Goal: Task Accomplishment & Management: Complete application form

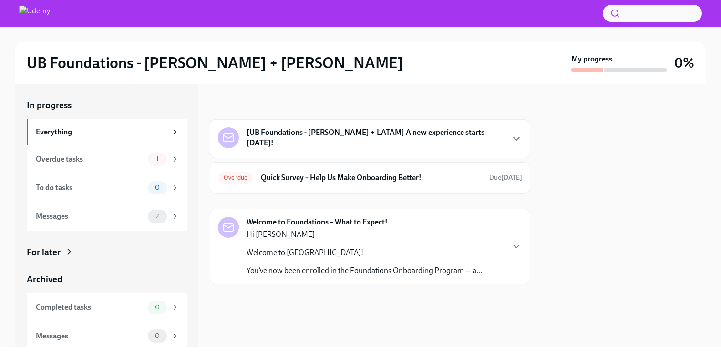
click at [353, 135] on strong "[UB Foundations - [PERSON_NAME] + LATAM] A new experience starts [DATE]!" at bounding box center [374, 137] width 256 height 21
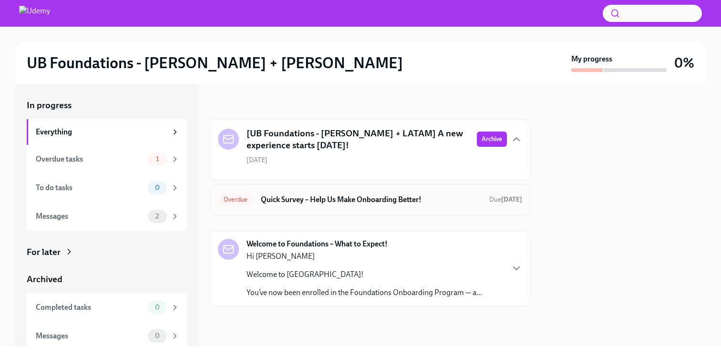
click at [359, 200] on h6 "Quick Survey – Help Us Make Onboarding Better!" at bounding box center [371, 200] width 221 height 10
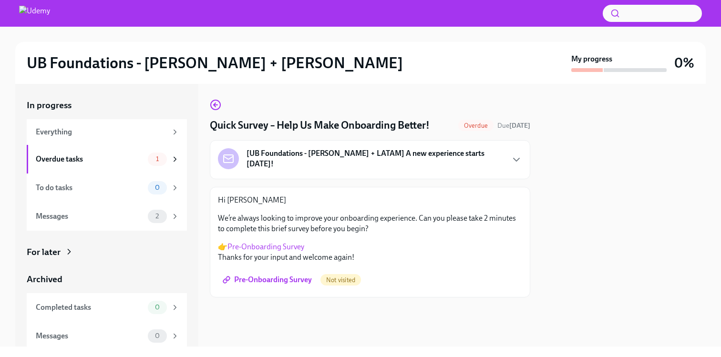
click at [277, 246] on link "Pre-Onboarding Survey" at bounding box center [265, 246] width 77 height 9
click at [141, 161] on div "Overdue tasks" at bounding box center [90, 159] width 108 height 10
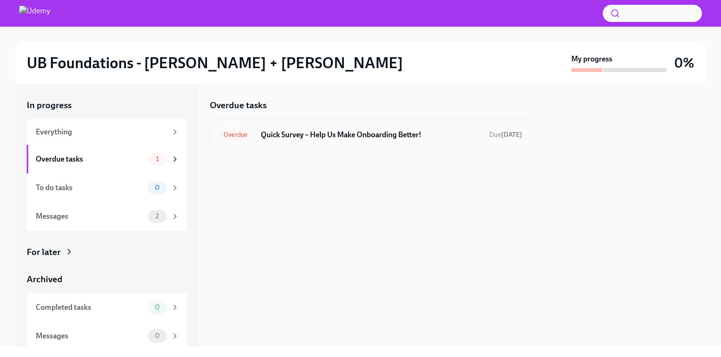
click at [286, 139] on h6 "Quick Survey – Help Us Make Onboarding Better!" at bounding box center [371, 135] width 221 height 10
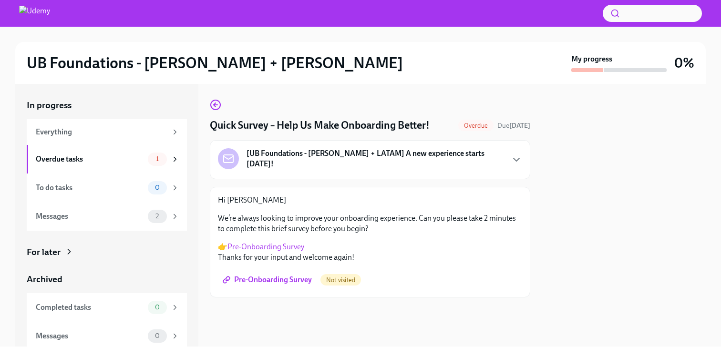
click at [297, 277] on span "Pre-Onboarding Survey" at bounding box center [268, 280] width 87 height 10
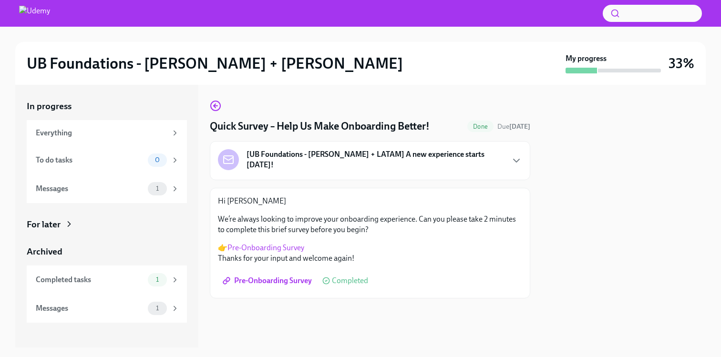
click at [142, 70] on h2 "UB Foundations - [PERSON_NAME] + [PERSON_NAME]" at bounding box center [215, 63] width 376 height 19
click at [344, 157] on strong "[UB Foundations - [PERSON_NAME] + LATAM] A new experience starts [DATE]!" at bounding box center [374, 159] width 256 height 21
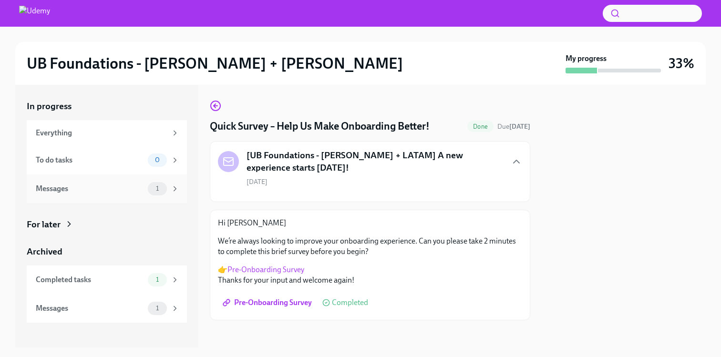
click at [123, 192] on div "Messages" at bounding box center [90, 189] width 108 height 10
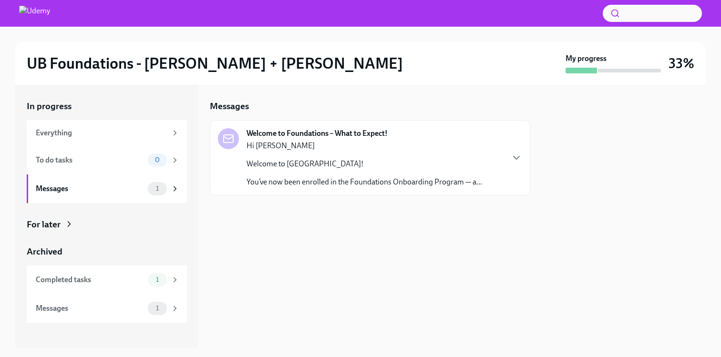
click at [308, 159] on p "Welcome to [GEOGRAPHIC_DATA]!" at bounding box center [364, 164] width 236 height 10
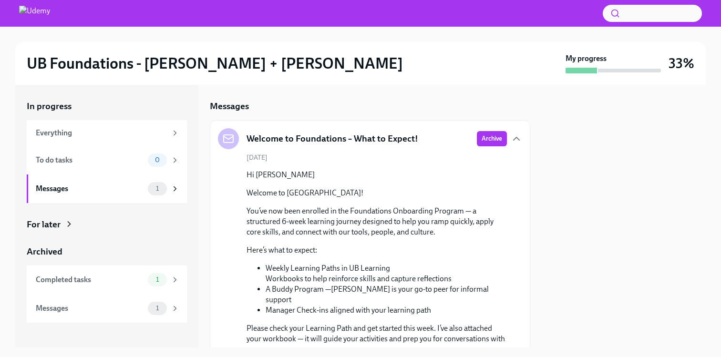
click at [55, 221] on div "For later" at bounding box center [44, 224] width 34 height 12
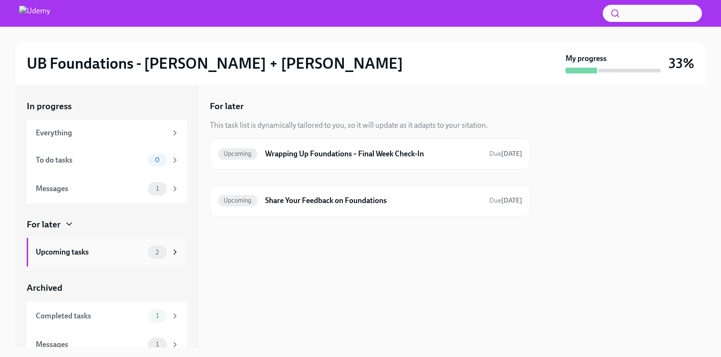
click at [82, 255] on div "Upcoming tasks" at bounding box center [90, 252] width 108 height 10
